Goal: Check status: Check status

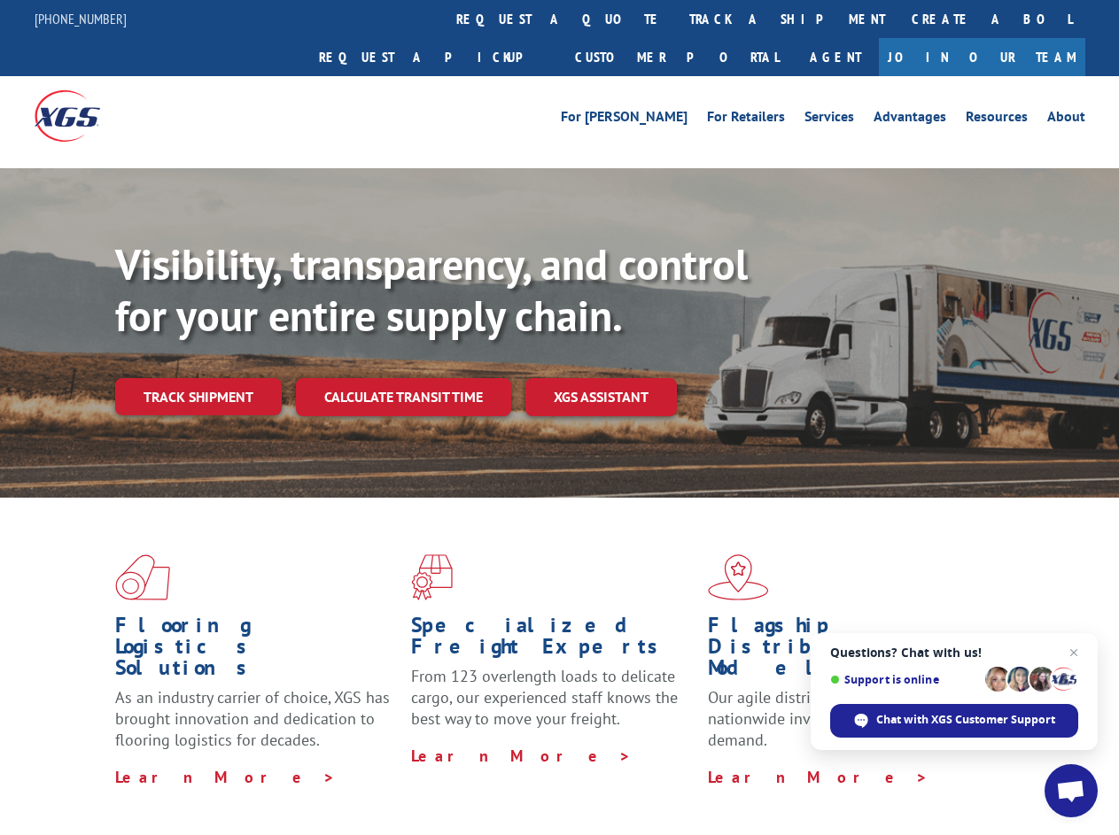
click at [559, 417] on div "Visibility, transparency, and control for your entire supply chain. Track shipm…" at bounding box center [617, 362] width 1004 height 247
click at [676, 19] on link "track a shipment" at bounding box center [787, 19] width 222 height 38
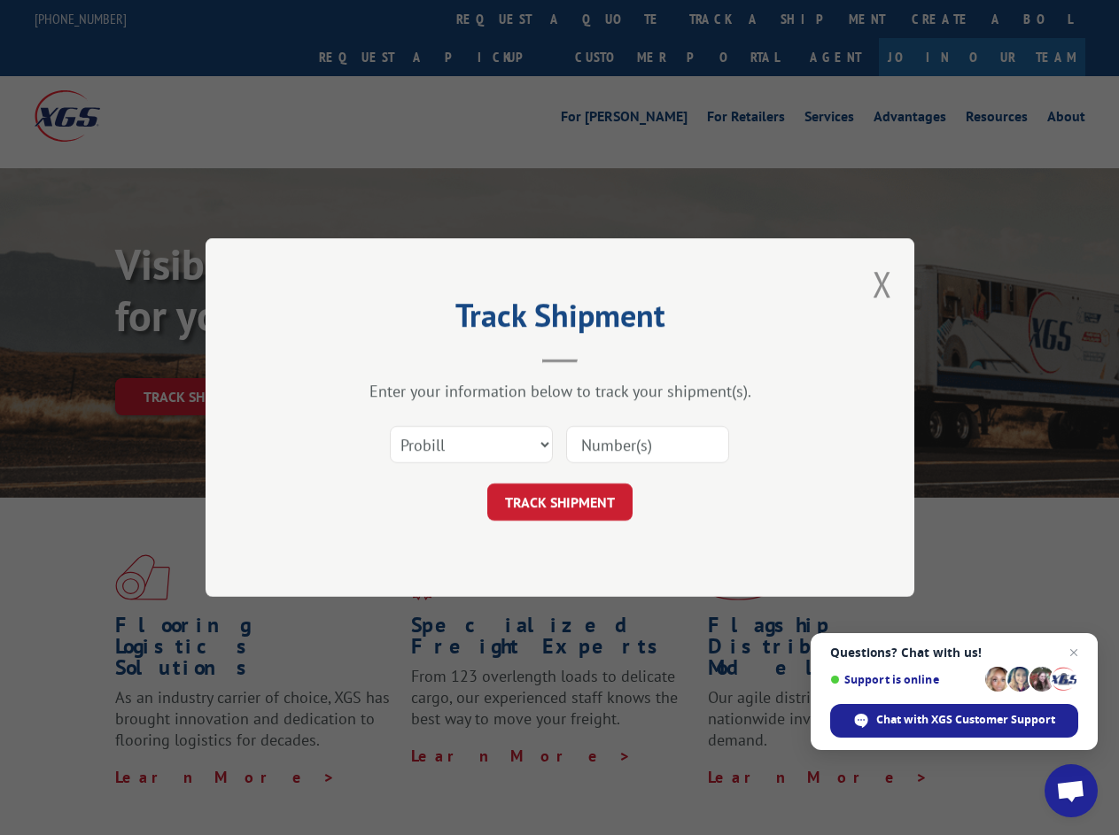
click at [618, 19] on div "Track Shipment Enter your information below to track your shipment(s). Select c…" at bounding box center [559, 417] width 1119 height 835
click at [729, 19] on div "Track Shipment Enter your information below to track your shipment(s). Select c…" at bounding box center [559, 417] width 1119 height 835
click at [198, 358] on div "Track Shipment Enter your information below to track your shipment(s). Select c…" at bounding box center [559, 417] width 1119 height 835
click at [402, 358] on header "Track Shipment" at bounding box center [559, 333] width 531 height 60
click at [601, 358] on header "Track Shipment" at bounding box center [559, 333] width 531 height 60
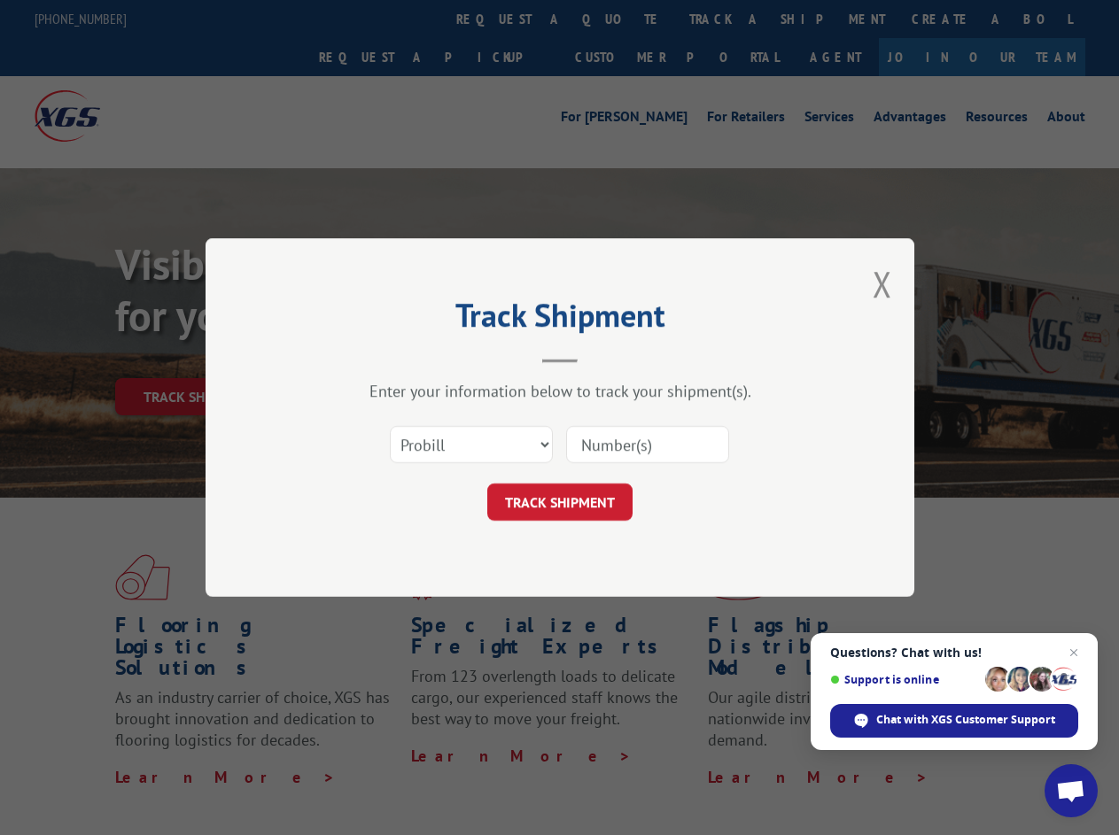
click at [1071, 791] on span "Open chat" at bounding box center [1070, 792] width 29 height 25
